Goal: Task Accomplishment & Management: Use online tool/utility

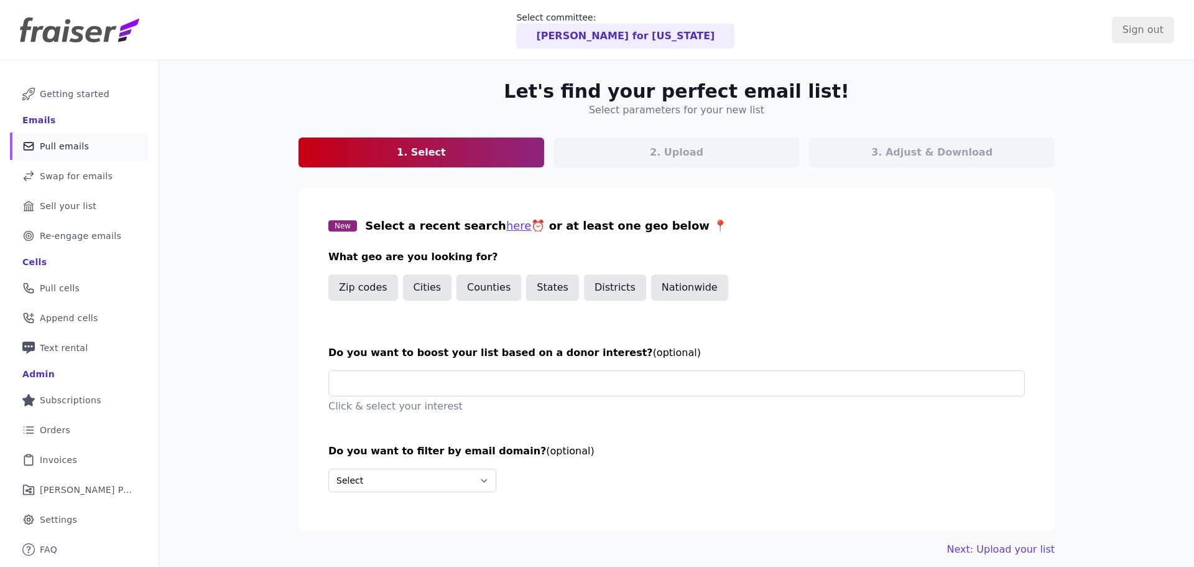
click at [643, 32] on p "[PERSON_NAME] for [US_STATE]" at bounding box center [625, 36] width 179 height 15
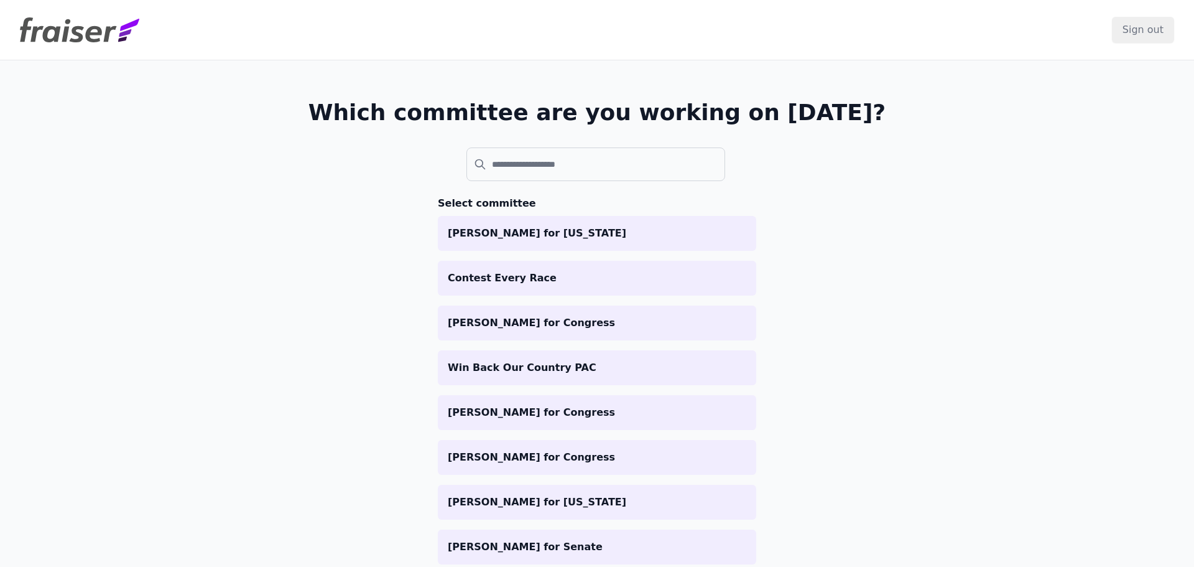
scroll to position [72, 0]
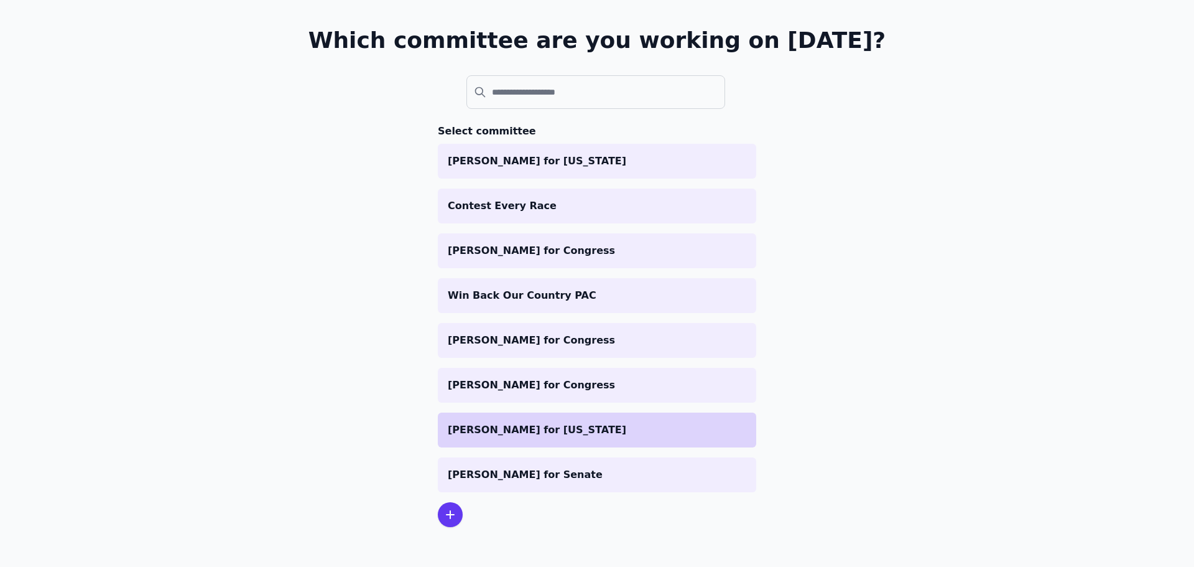
click at [483, 440] on li "[PERSON_NAME] for [US_STATE]" at bounding box center [597, 429] width 318 height 35
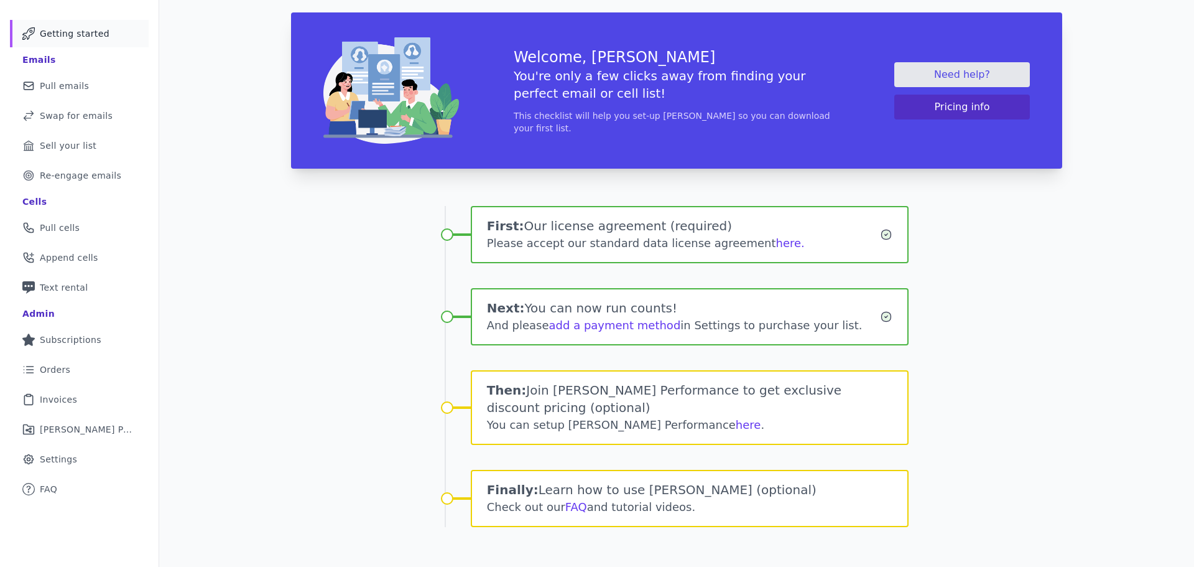
scroll to position [57, 0]
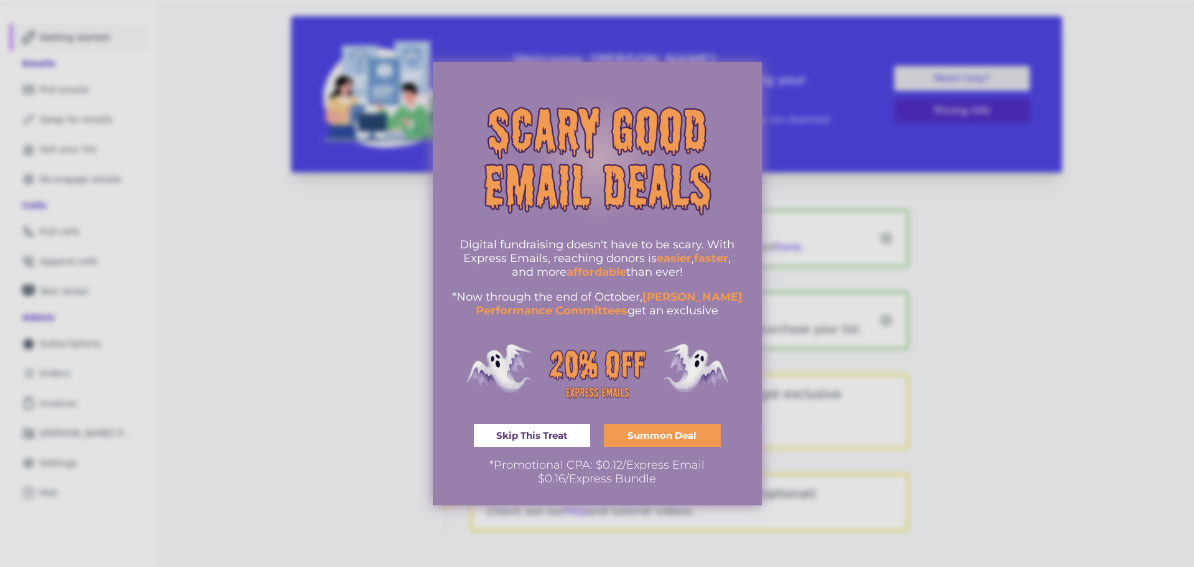
click at [351, 242] on div at bounding box center [597, 283] width 1194 height 567
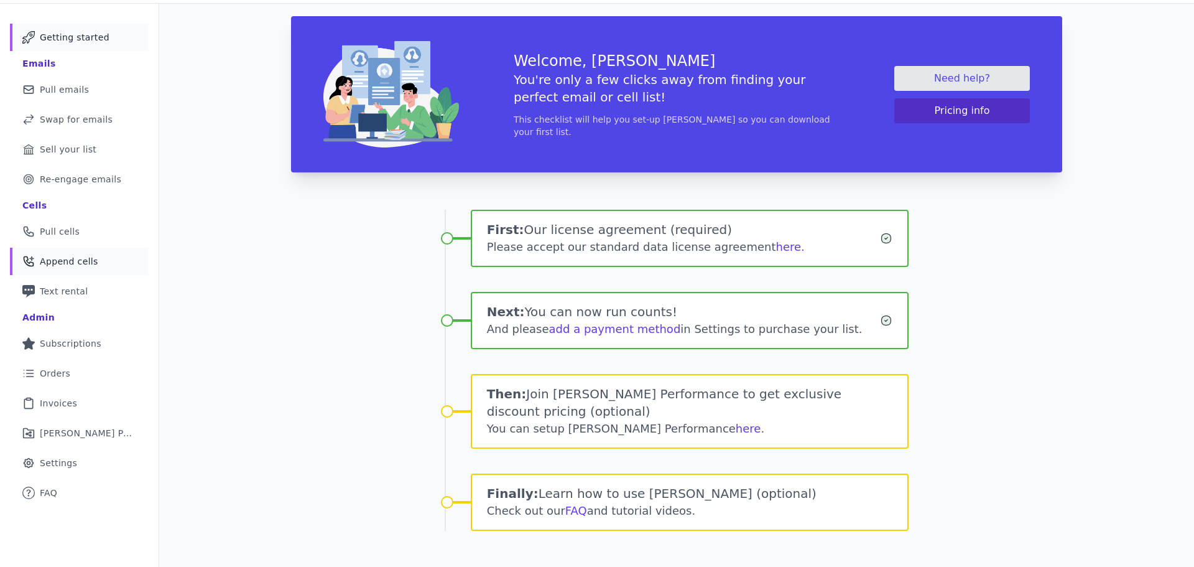
click at [76, 260] on span "Append cells" at bounding box center [69, 261] width 58 height 12
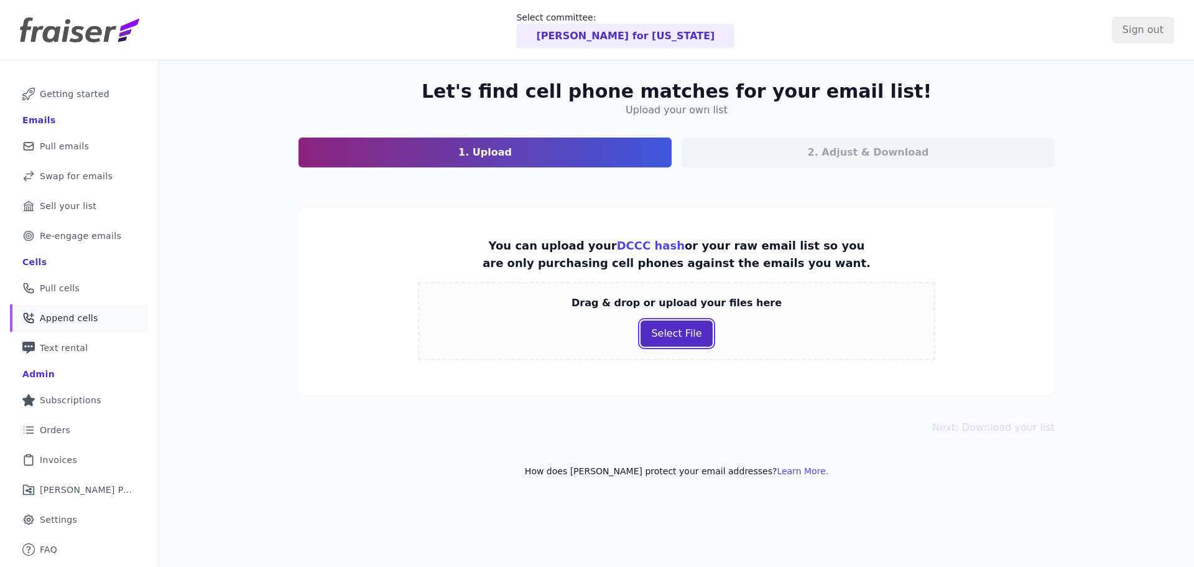
click at [644, 327] on button "Select File" at bounding box center [677, 333] width 72 height 26
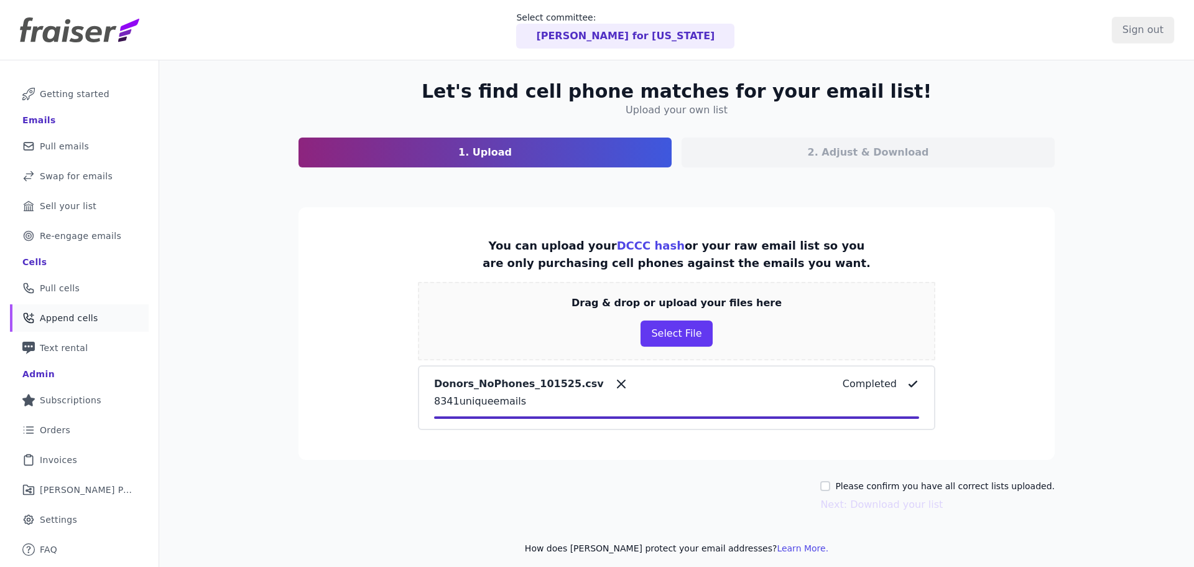
click at [854, 493] on div "Please confirm you have all correct lists uploaded. Next: Download your list" at bounding box center [937, 496] width 234 height 32
click at [830, 485] on input "Please confirm you have all correct lists uploaded." at bounding box center [825, 486] width 10 height 10
checkbox input "true"
click at [852, 505] on button "Next: Download your list" at bounding box center [881, 504] width 123 height 15
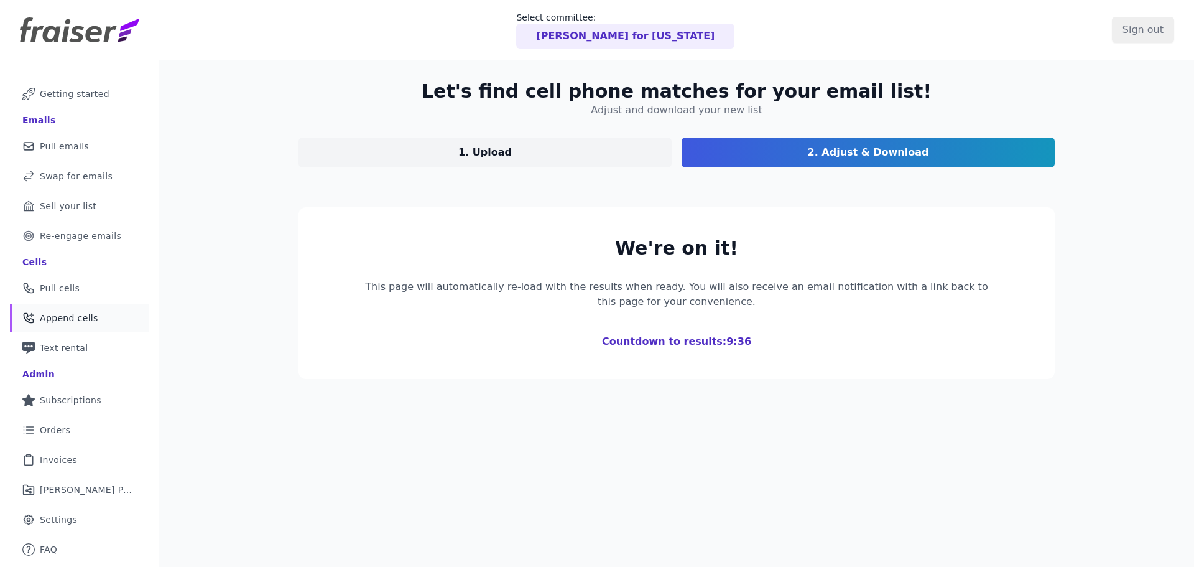
click at [521, 389] on div "Let's find cell phone matches for your email list! Adjust and download your new…" at bounding box center [677, 229] width 796 height 338
